Goal: Information Seeking & Learning: Learn about a topic

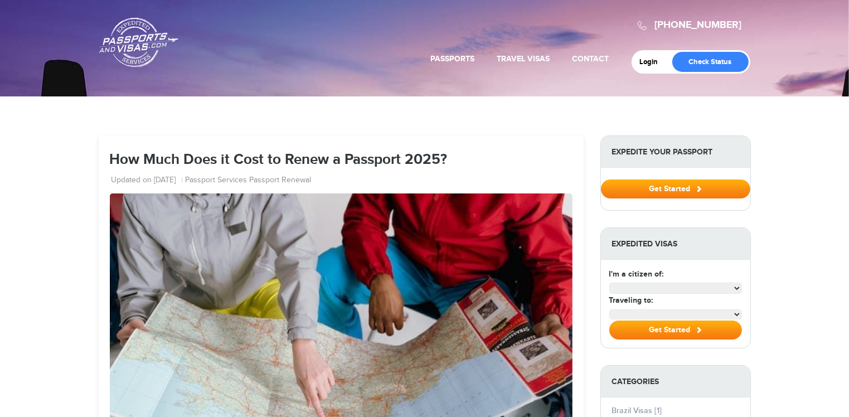
select select "**********"
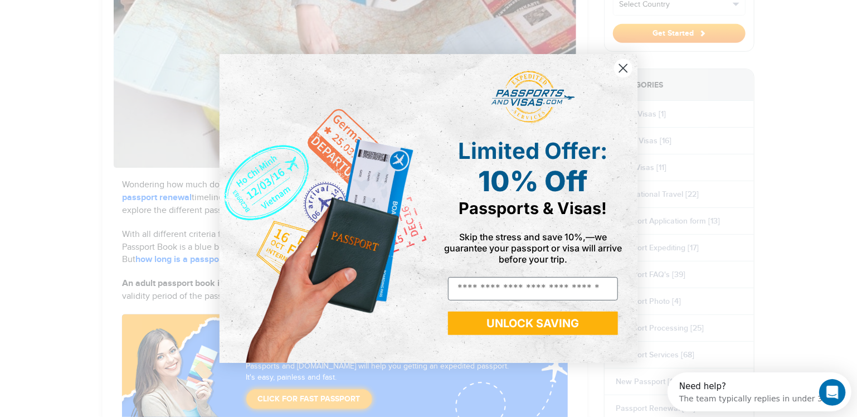
click at [623, 70] on circle "Close dialog" at bounding box center [623, 68] width 18 height 18
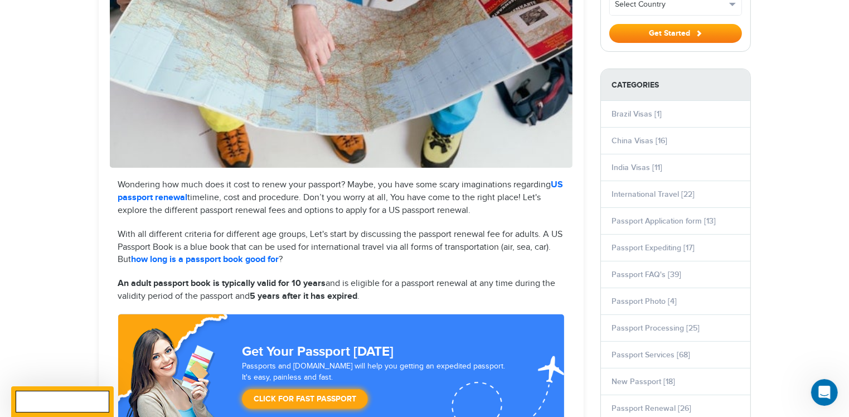
click at [194, 199] on link "US passport renewal" at bounding box center [340, 190] width 445 height 23
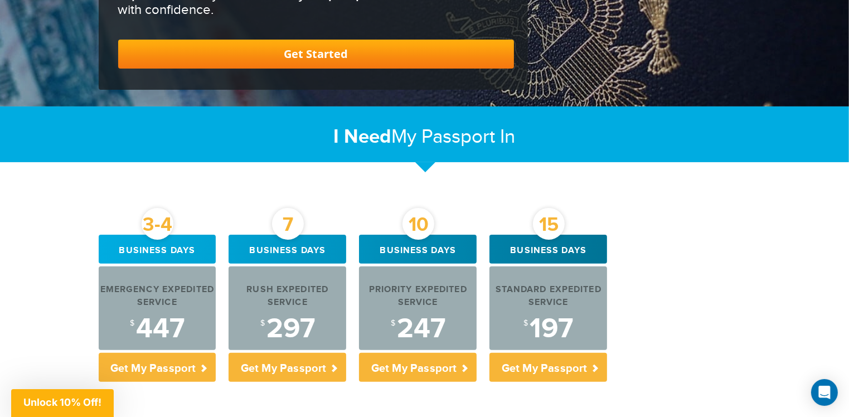
scroll to position [334, 0]
